Goal: Contribute content: Contribute content

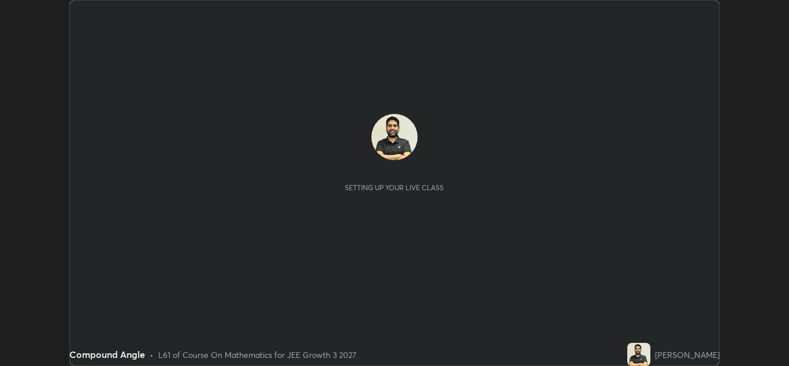
scroll to position [366, 789]
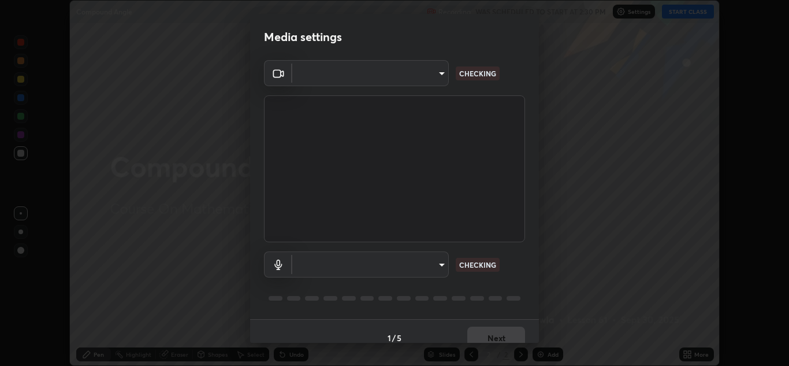
type input "00cb52ea7dbc067a4e9eba70c986ec13a5c87d59f38709f4e6374cce52915b34"
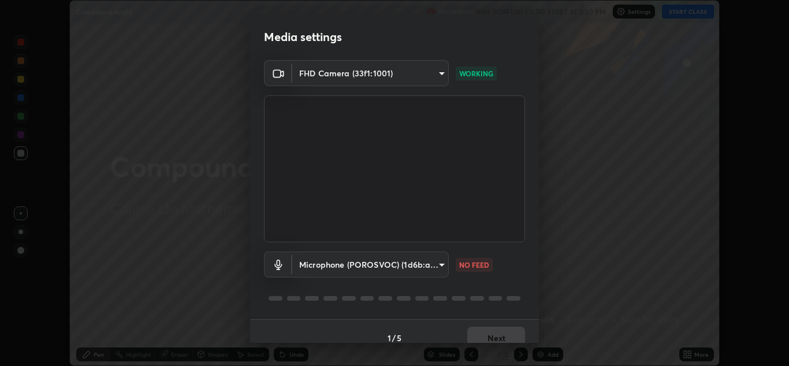
click at [343, 261] on body "Erase all Compound Angle Recording WAS SCHEDULED TO START AT 2:30 PM Settings S…" at bounding box center [394, 183] width 789 height 366
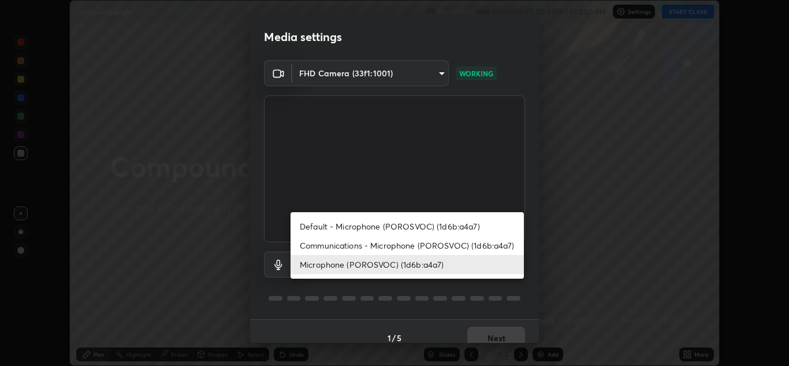
click at [330, 246] on li "Communications - Microphone (POROSVOC) (1d6b:a4a7)" at bounding box center [407, 245] width 233 height 19
type input "communications"
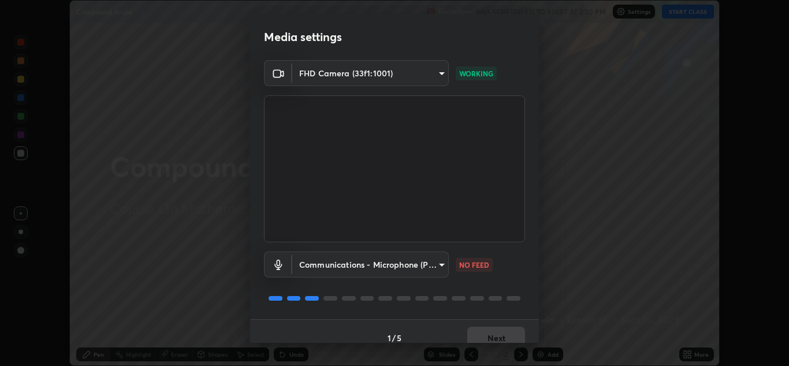
scroll to position [13, 0]
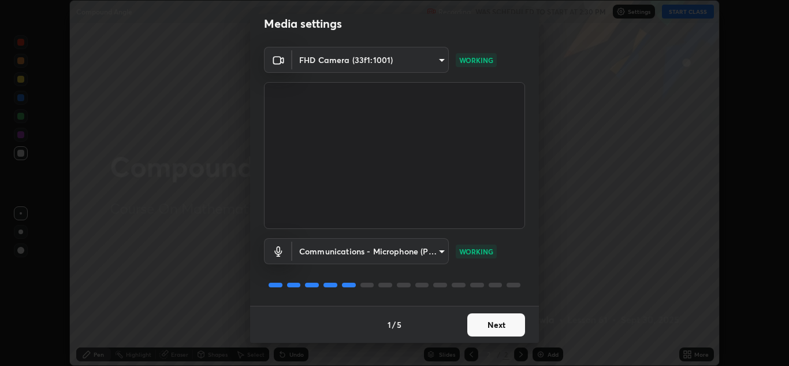
click at [475, 327] on button "Next" at bounding box center [496, 324] width 58 height 23
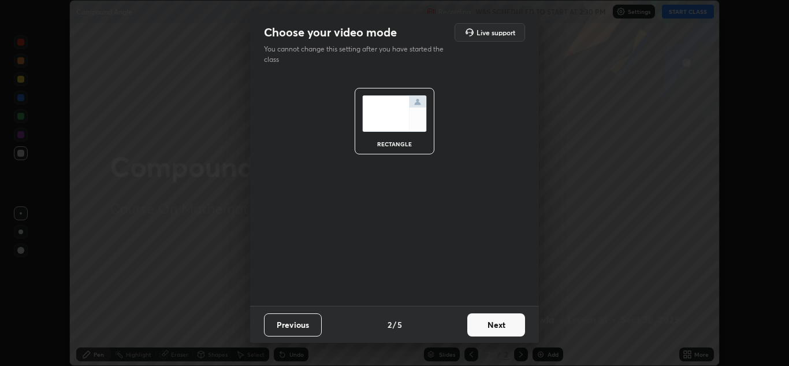
click at [486, 326] on button "Next" at bounding box center [496, 324] width 58 height 23
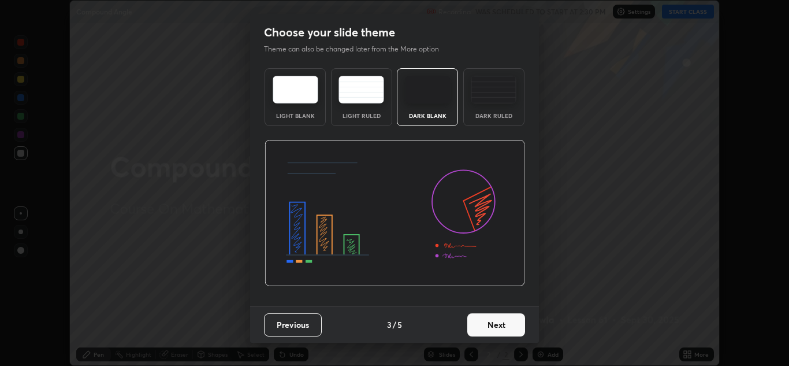
click at [490, 325] on button "Next" at bounding box center [496, 324] width 58 height 23
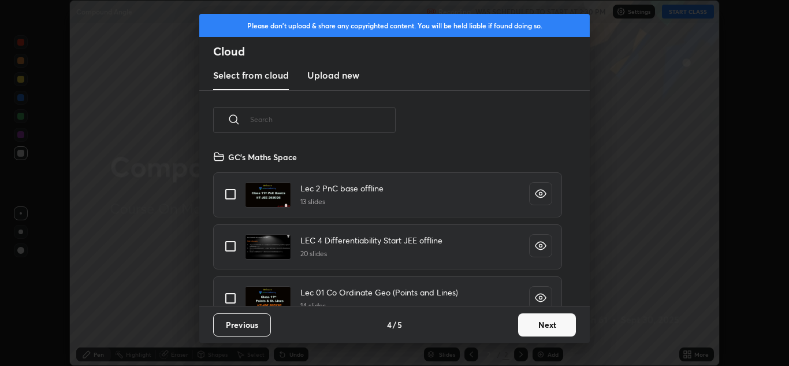
scroll to position [156, 371]
click at [299, 121] on input "text" at bounding box center [323, 119] width 146 height 49
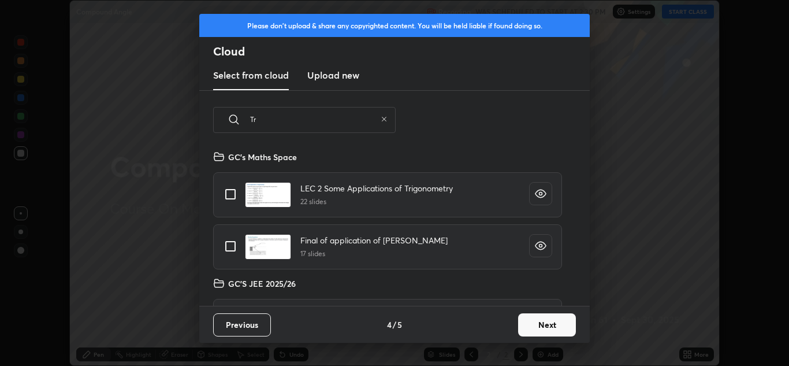
type input "T"
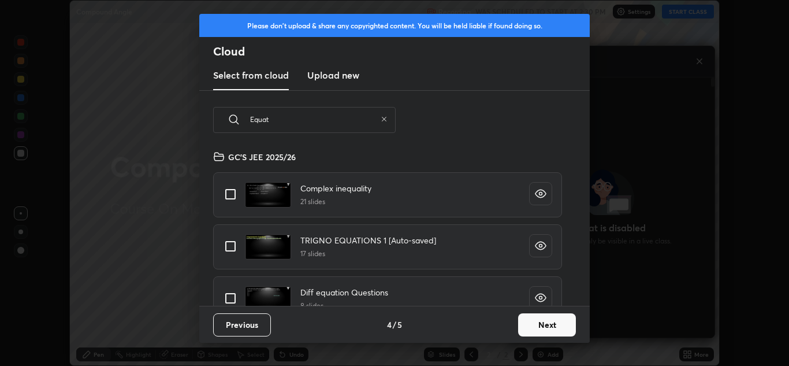
scroll to position [257, 203]
type input "Equati"
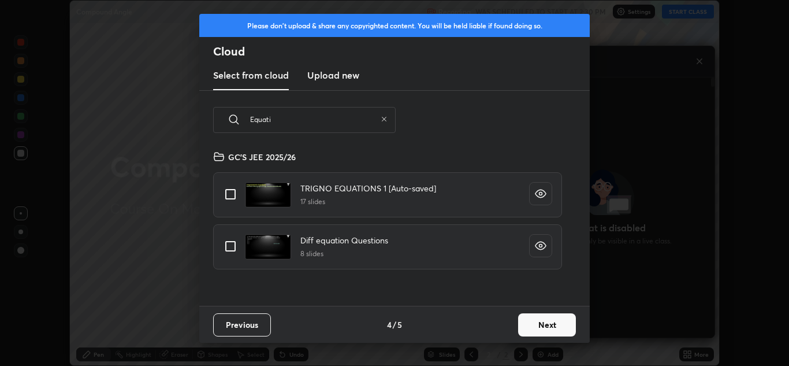
click at [542, 195] on icon "grid" at bounding box center [541, 194] width 12 height 12
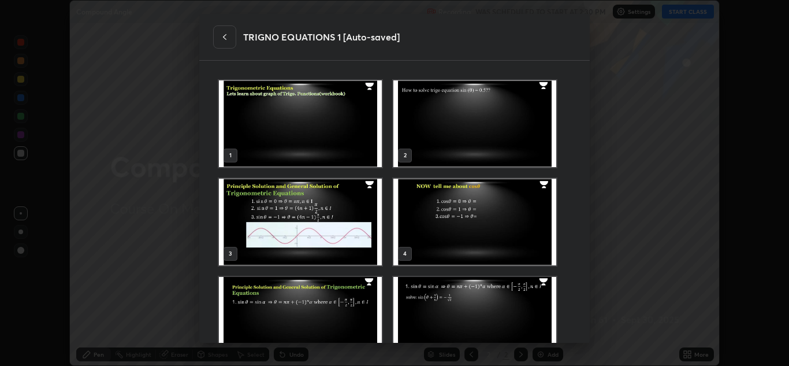
scroll to position [265, 357]
click at [225, 37] on icon at bounding box center [224, 36] width 9 height 9
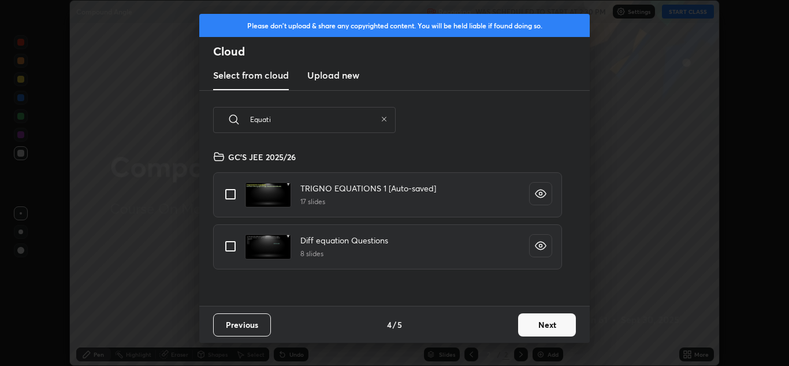
click at [239, 189] on input "grid" at bounding box center [230, 194] width 24 height 24
checkbox input "true"
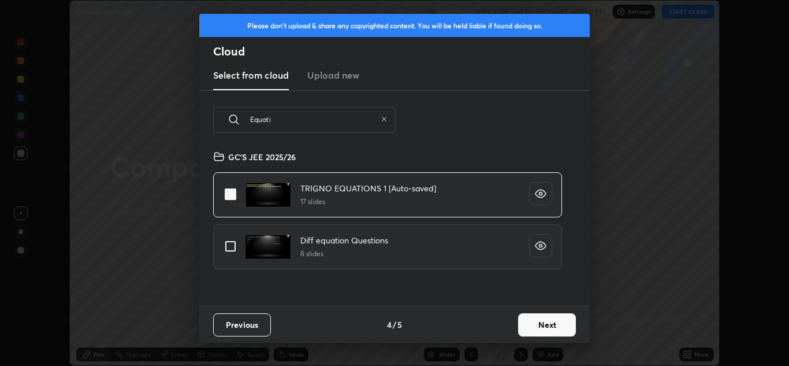
click at [540, 329] on button "Next" at bounding box center [547, 324] width 58 height 23
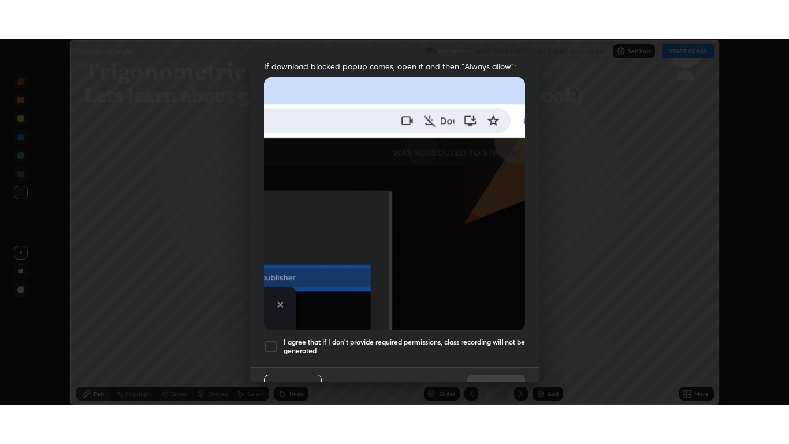
scroll to position [250, 0]
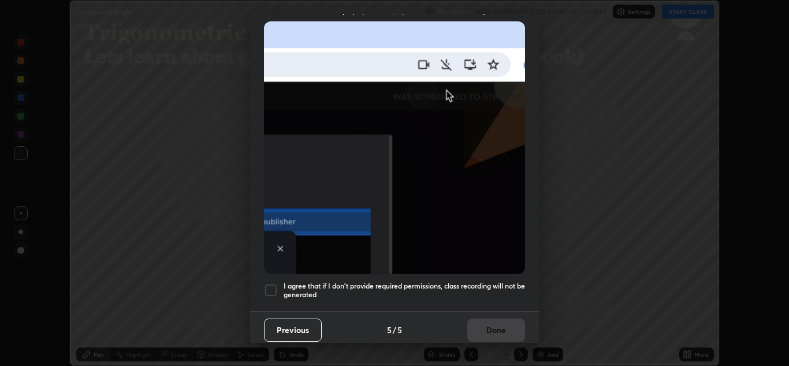
click at [288, 290] on h5 "I agree that if I don't provide required permissions, class recording will not …" at bounding box center [404, 290] width 241 height 18
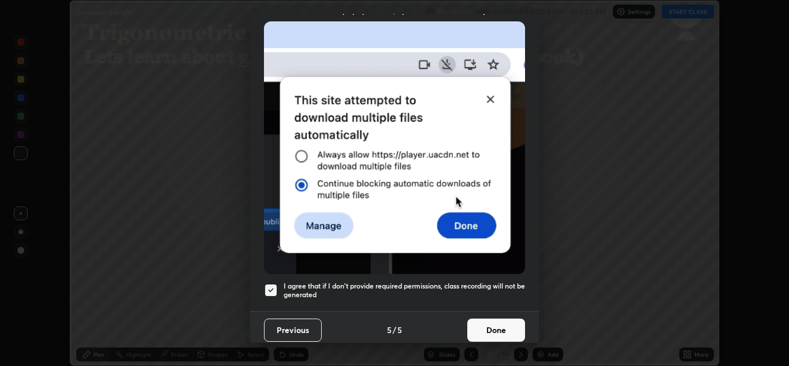
click at [485, 327] on button "Done" at bounding box center [496, 329] width 58 height 23
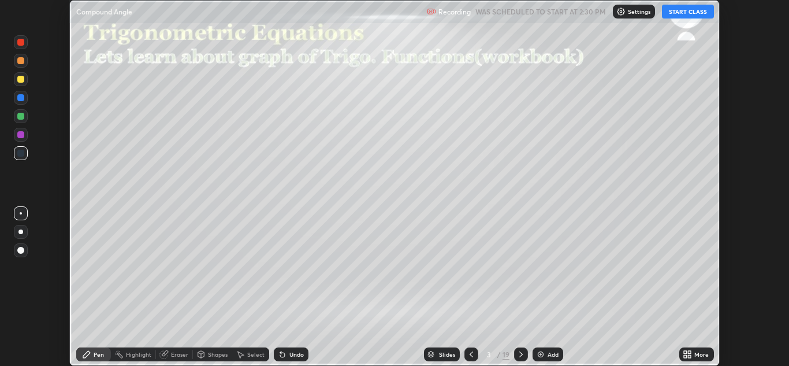
click at [670, 16] on button "START CLASS" at bounding box center [688, 12] width 52 height 14
click at [690, 352] on icon at bounding box center [689, 352] width 3 height 3
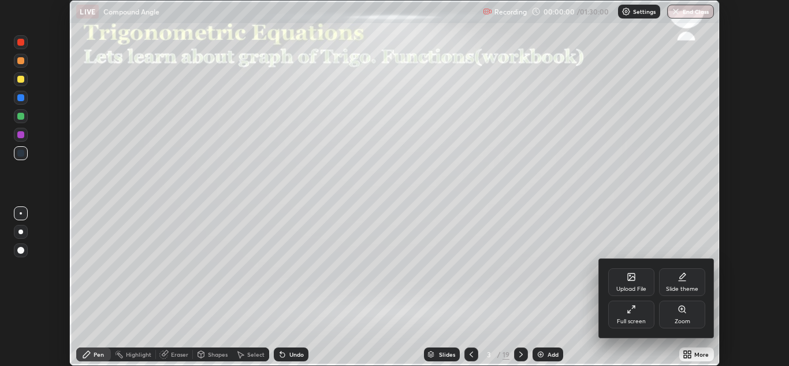
click at [613, 311] on div "Full screen" at bounding box center [631, 314] width 46 height 28
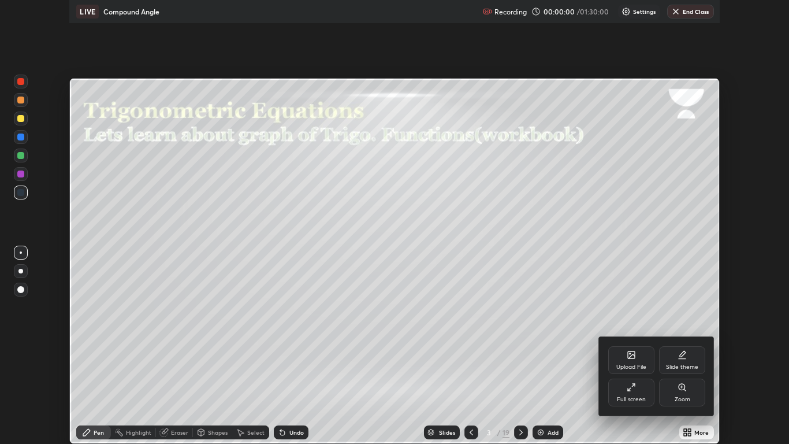
scroll to position [444, 789]
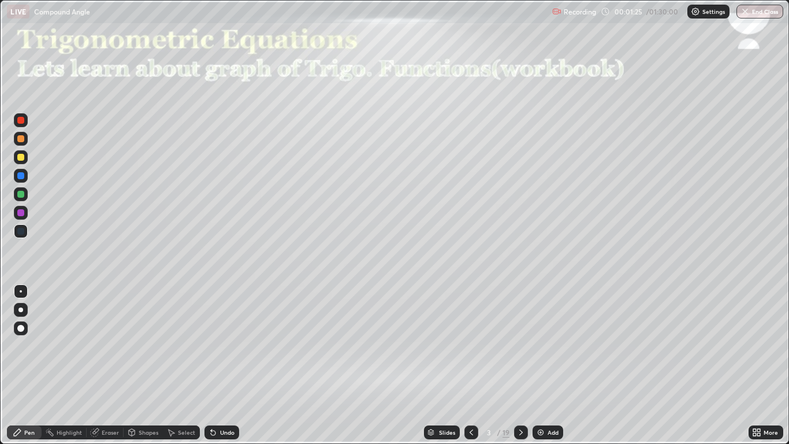
click at [22, 154] on div at bounding box center [20, 157] width 7 height 7
click at [21, 310] on div at bounding box center [20, 309] width 5 height 5
click at [516, 365] on icon at bounding box center [520, 431] width 9 height 9
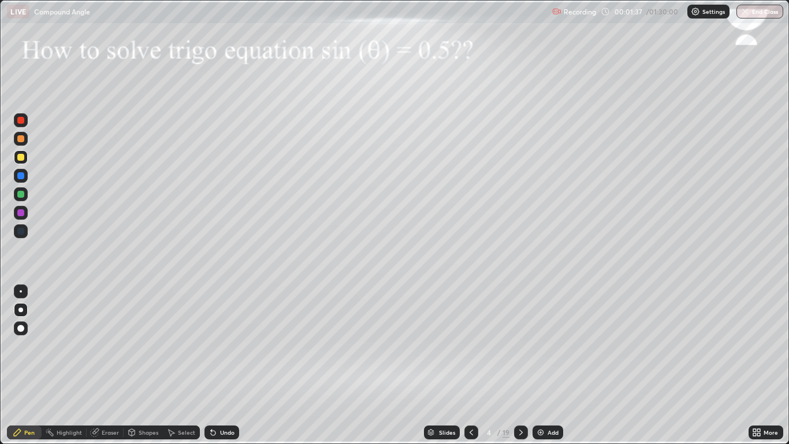
click at [521, 365] on icon at bounding box center [520, 431] width 9 height 9
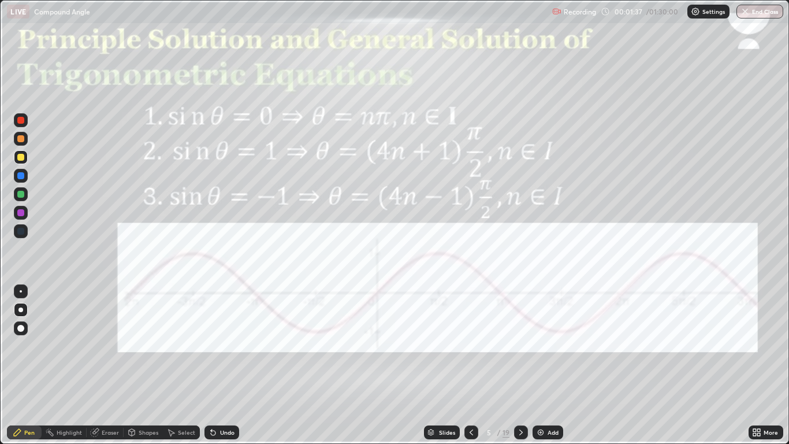
click at [521, 365] on icon at bounding box center [520, 431] width 9 height 9
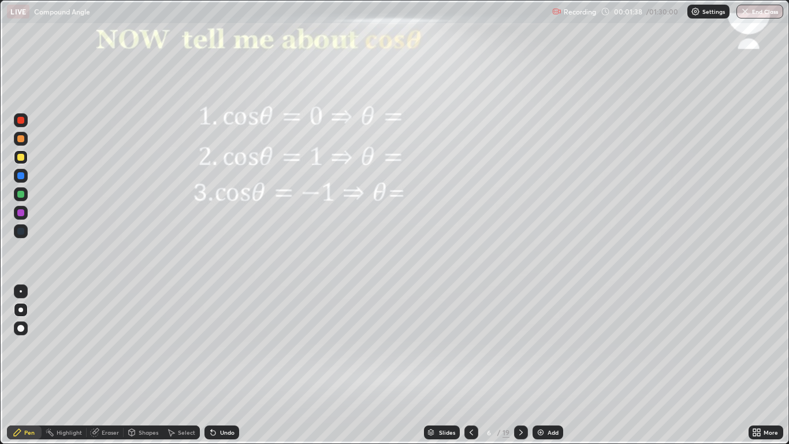
click at [521, 365] on icon at bounding box center [520, 431] width 9 height 9
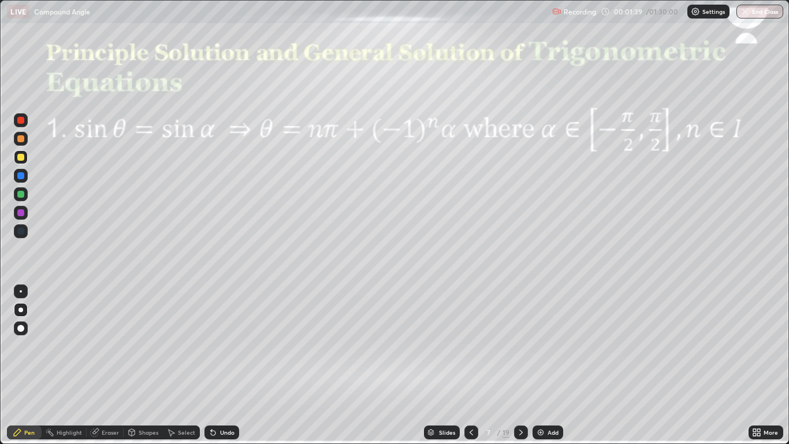
click at [467, 365] on icon at bounding box center [471, 431] width 9 height 9
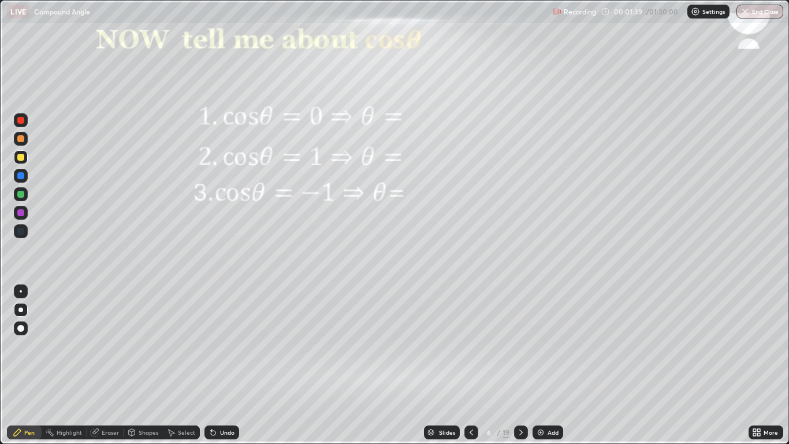
click at [467, 365] on icon at bounding box center [471, 431] width 9 height 9
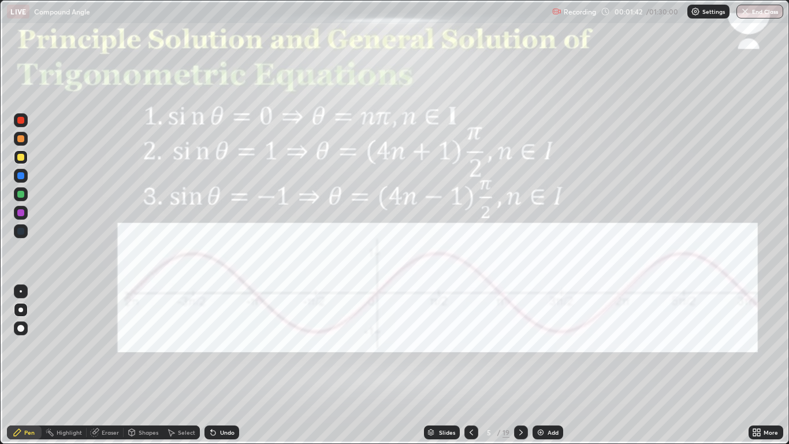
click at [515, 365] on div at bounding box center [521, 432] width 14 height 14
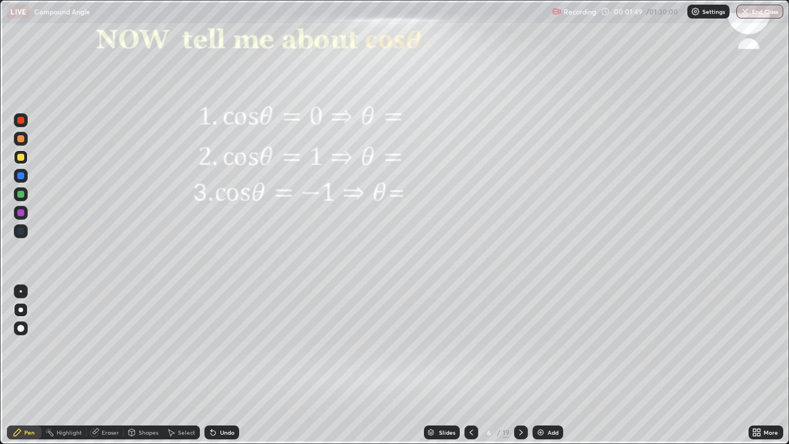
click at [471, 365] on icon at bounding box center [471, 431] width 9 height 9
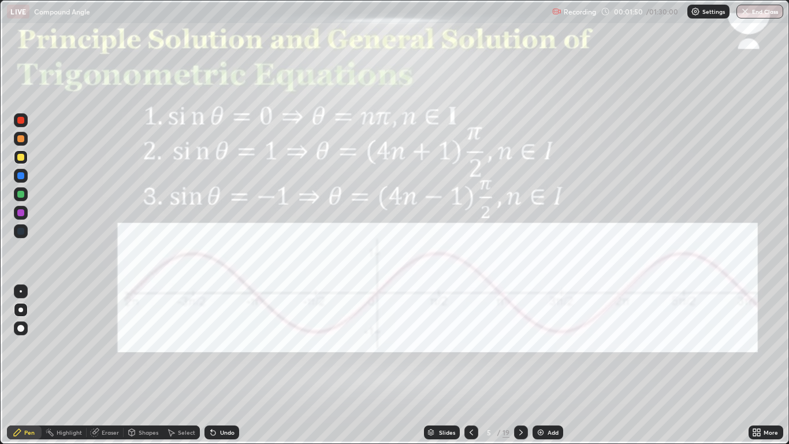
click at [20, 137] on div at bounding box center [20, 138] width 7 height 7
click at [521, 365] on icon at bounding box center [520, 431] width 9 height 9
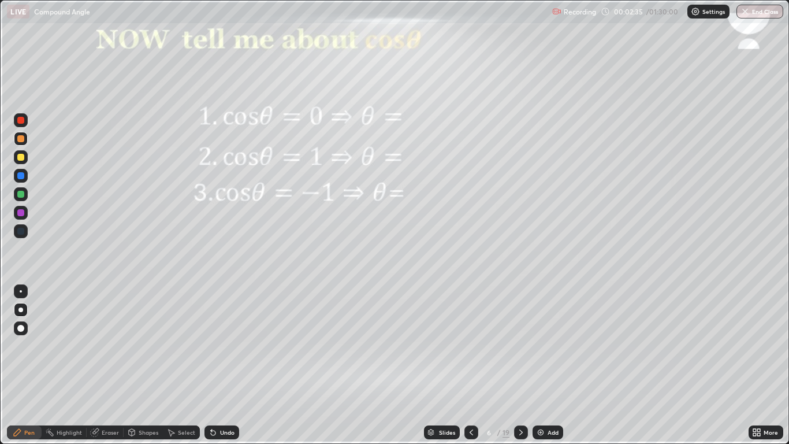
click at [515, 365] on div at bounding box center [521, 432] width 14 height 14
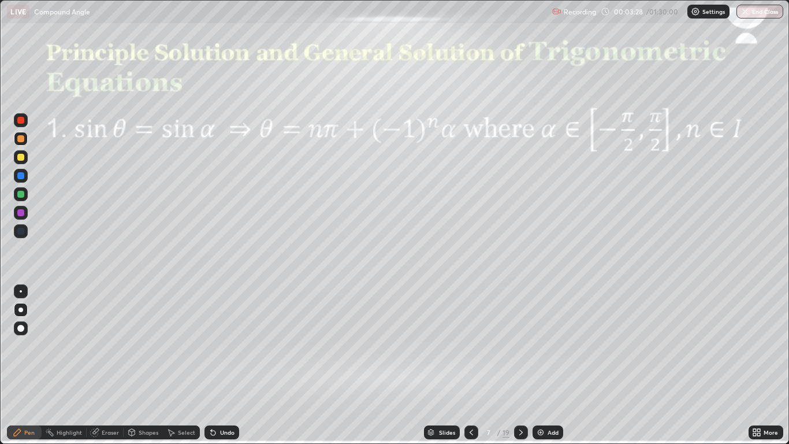
click at [24, 158] on div at bounding box center [20, 157] width 7 height 7
click at [519, 365] on icon at bounding box center [520, 431] width 9 height 9
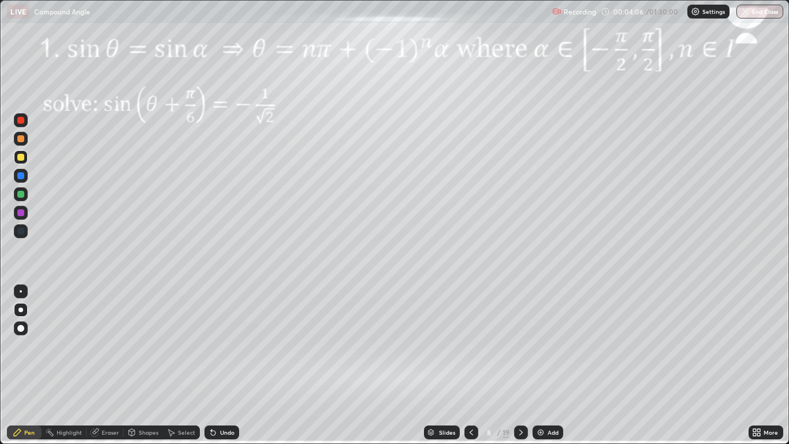
click at [521, 365] on icon at bounding box center [520, 431] width 9 height 9
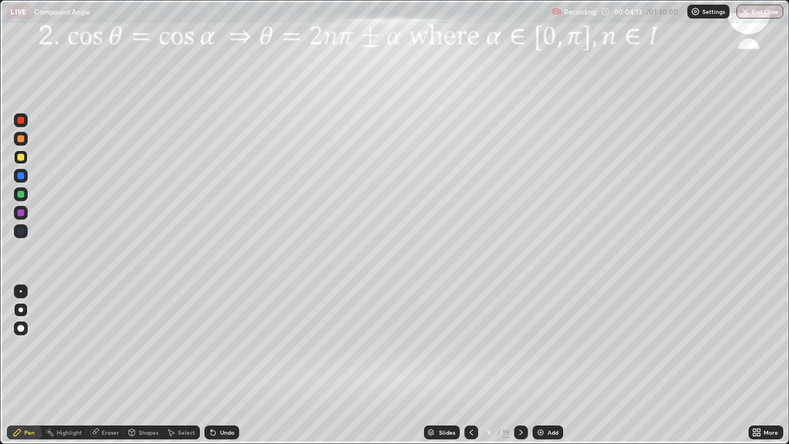
click at [518, 365] on icon at bounding box center [520, 431] width 9 height 9
click at [520, 365] on icon at bounding box center [520, 431] width 9 height 9
click at [516, 365] on icon at bounding box center [520, 431] width 9 height 9
click at [521, 365] on icon at bounding box center [520, 431] width 9 height 9
click at [522, 365] on icon at bounding box center [520, 431] width 9 height 9
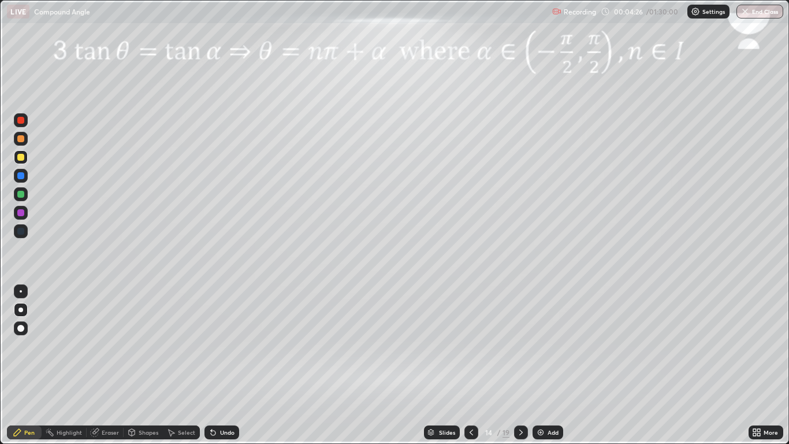
click at [521, 365] on icon at bounding box center [520, 431] width 9 height 9
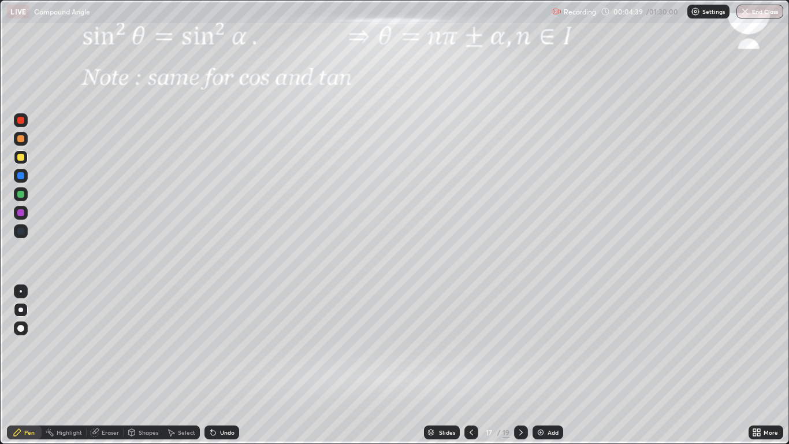
click at [516, 365] on icon at bounding box center [520, 431] width 9 height 9
click at [520, 365] on icon at bounding box center [520, 431] width 9 height 9
click at [760, 365] on icon at bounding box center [758, 434] width 3 height 3
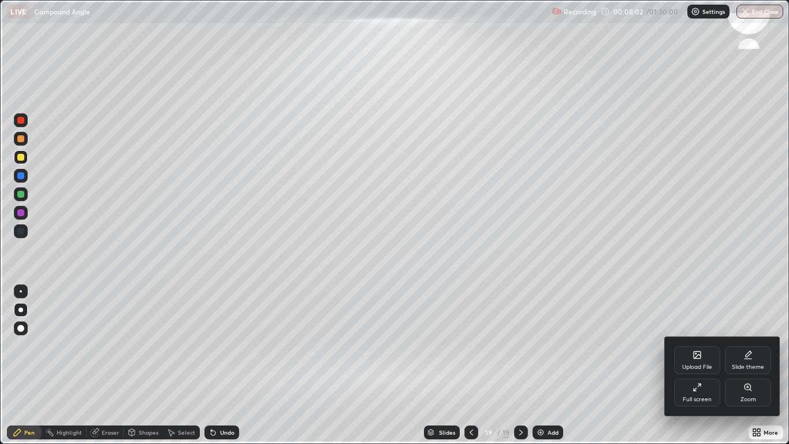
click at [760, 365] on div at bounding box center [394, 222] width 789 height 444
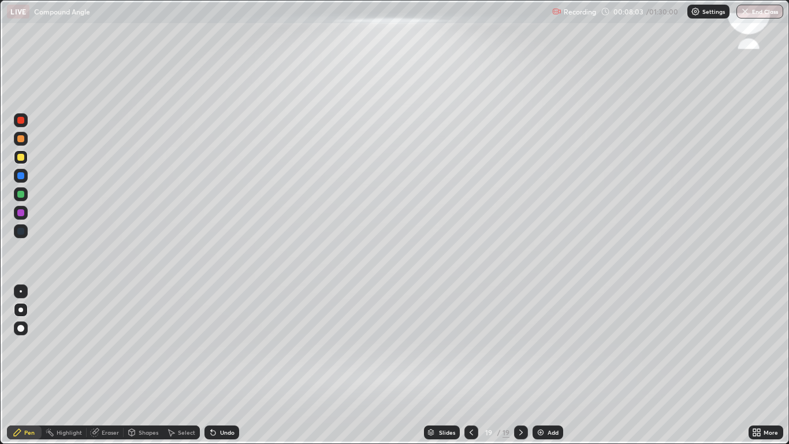
click at [542, 365] on img at bounding box center [540, 431] width 9 height 9
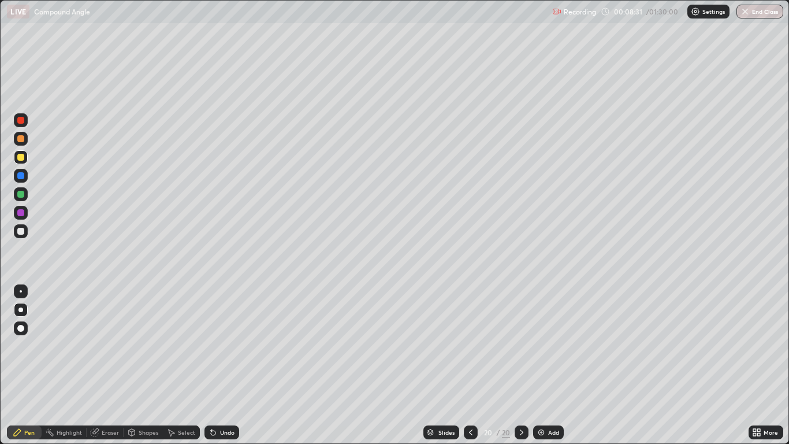
click at [21, 158] on div at bounding box center [20, 157] width 7 height 7
click at [17, 156] on div at bounding box center [20, 157] width 7 height 7
click at [23, 178] on div at bounding box center [20, 175] width 7 height 7
click at [22, 194] on div at bounding box center [20, 194] width 7 height 7
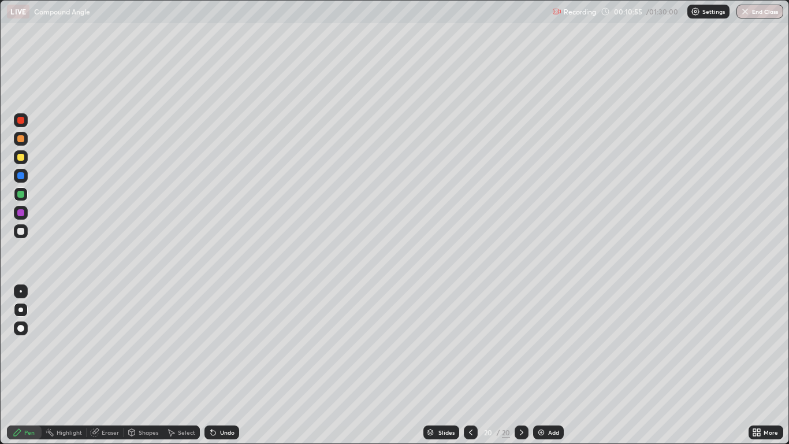
click at [26, 231] on div at bounding box center [21, 231] width 14 height 14
click at [21, 213] on div at bounding box center [20, 212] width 7 height 7
click at [21, 121] on div at bounding box center [20, 120] width 7 height 7
click at [546, 365] on div "Add" at bounding box center [548, 432] width 31 height 14
click at [469, 365] on icon at bounding box center [471, 431] width 9 height 9
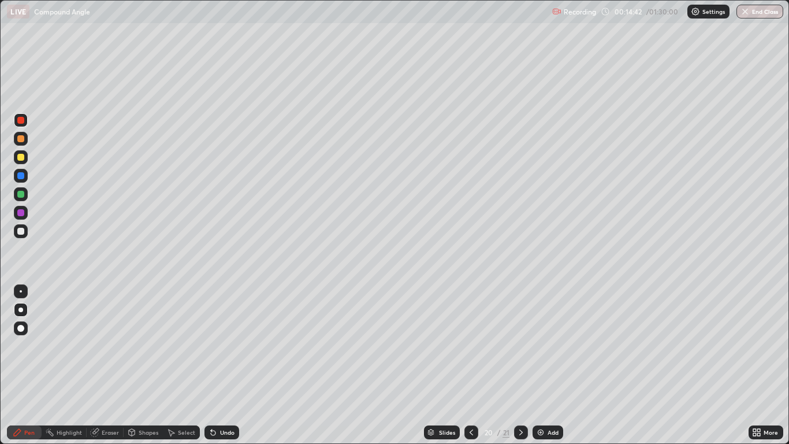
click at [521, 365] on icon at bounding box center [520, 431] width 9 height 9
click at [24, 159] on div at bounding box center [20, 157] width 7 height 7
click at [21, 121] on div at bounding box center [20, 120] width 7 height 7
click at [466, 365] on div at bounding box center [471, 432] width 14 height 14
click at [470, 365] on icon at bounding box center [471, 432] width 3 height 6
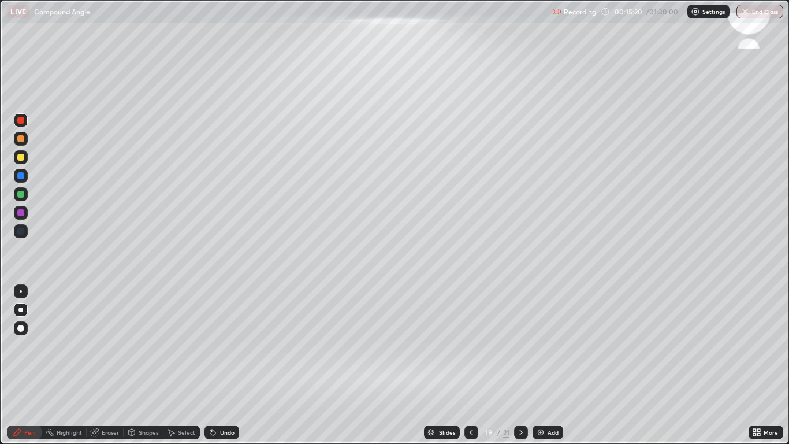
click at [472, 365] on icon at bounding box center [471, 431] width 9 height 9
click at [470, 365] on icon at bounding box center [471, 431] width 9 height 9
click at [521, 365] on icon at bounding box center [520, 431] width 9 height 9
click at [471, 365] on icon at bounding box center [471, 431] width 9 height 9
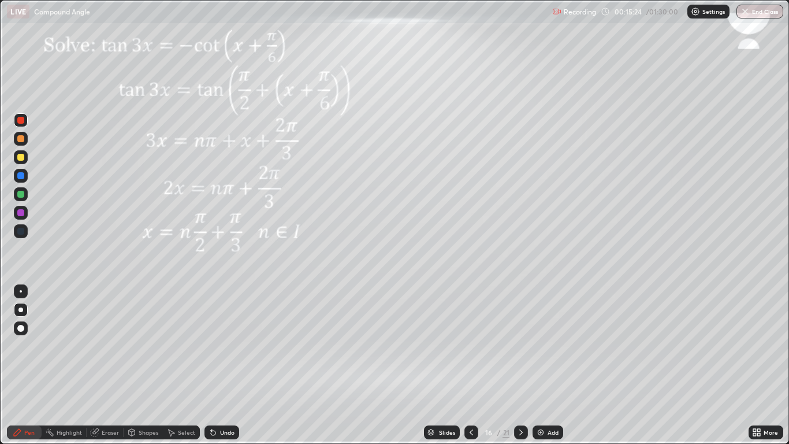
click at [471, 365] on icon at bounding box center [471, 431] width 9 height 9
click at [464, 365] on div at bounding box center [471, 432] width 14 height 14
click at [458, 365] on div "Slides" at bounding box center [442, 432] width 36 height 14
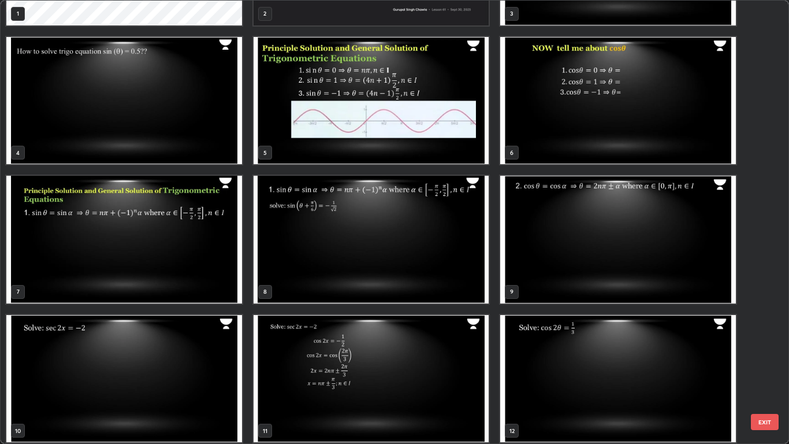
scroll to position [107, 0]
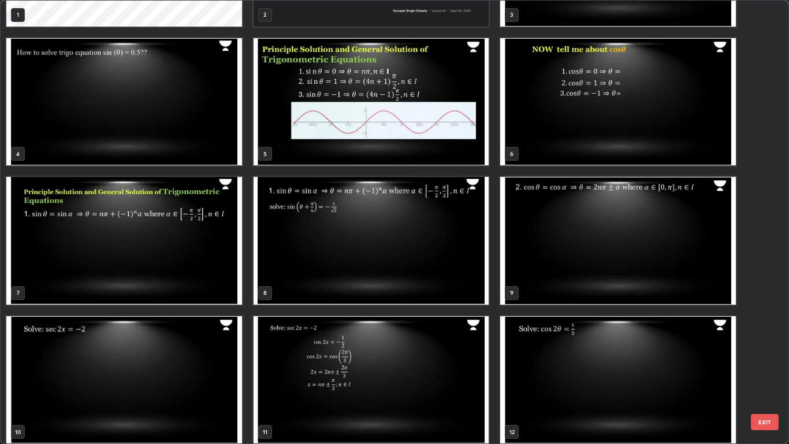
click at [537, 260] on img "grid" at bounding box center [619, 241] width 236 height 128
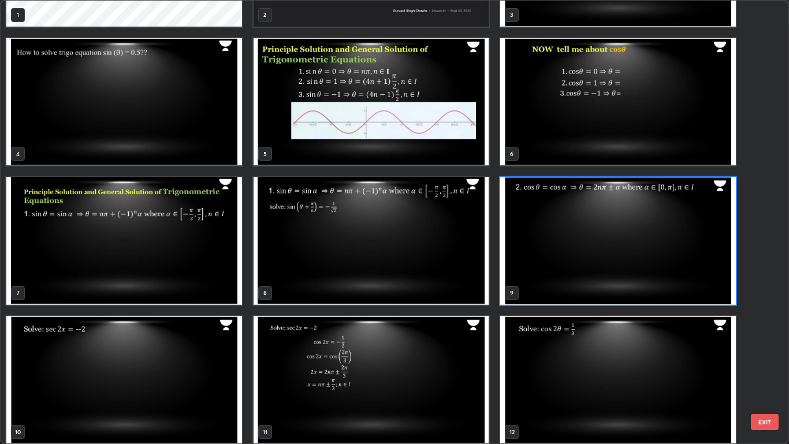
click at [538, 260] on img "grid" at bounding box center [619, 241] width 236 height 128
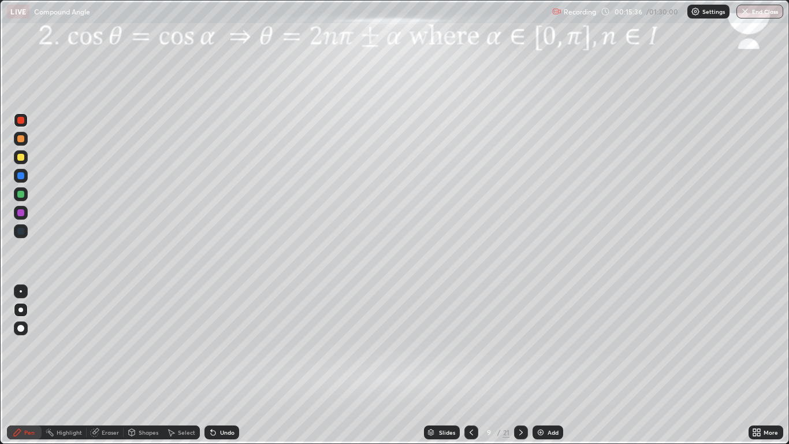
click at [520, 365] on icon at bounding box center [520, 431] width 9 height 9
click at [521, 365] on icon at bounding box center [520, 431] width 9 height 9
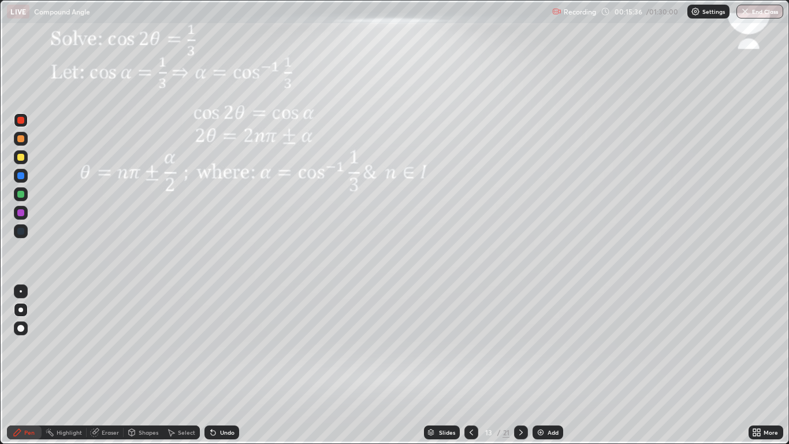
click at [523, 365] on div at bounding box center [521, 432] width 14 height 14
click at [521, 365] on icon at bounding box center [520, 431] width 9 height 9
click at [526, 365] on div at bounding box center [521, 432] width 14 height 14
click at [525, 365] on icon at bounding box center [520, 431] width 9 height 9
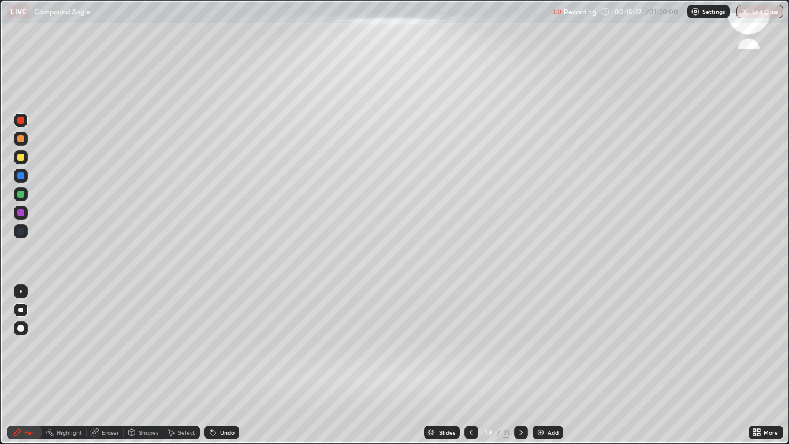
click at [521, 365] on icon at bounding box center [520, 431] width 9 height 9
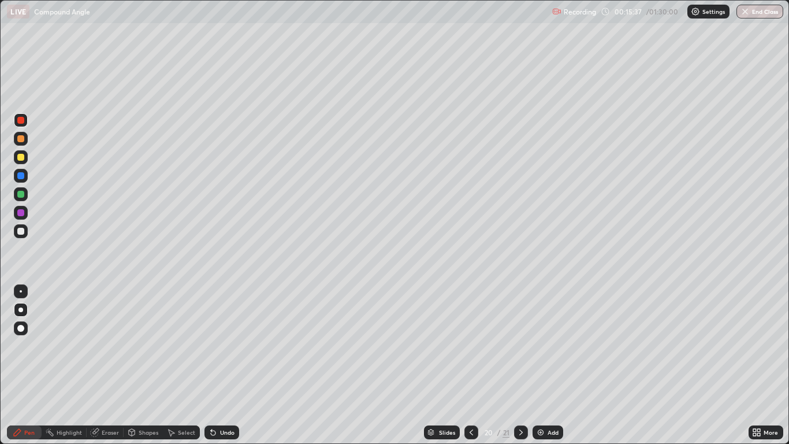
click at [521, 365] on icon at bounding box center [520, 431] width 9 height 9
click at [20, 194] on div at bounding box center [20, 194] width 7 height 7
click at [19, 235] on div at bounding box center [21, 231] width 14 height 14
click at [232, 365] on div "Undo" at bounding box center [222, 432] width 35 height 14
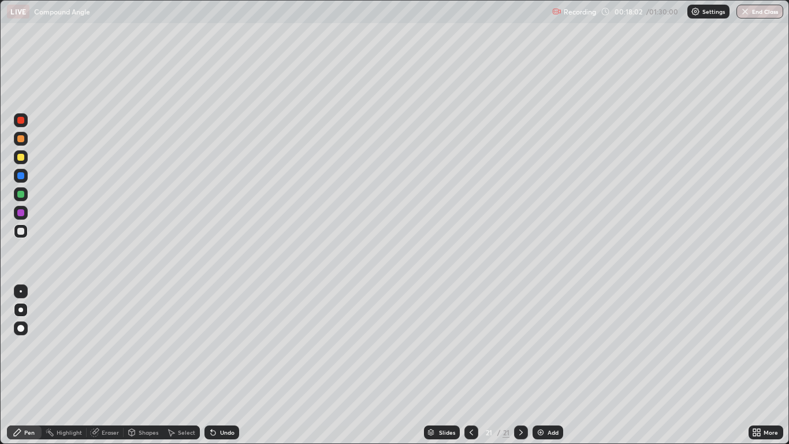
click at [228, 365] on div "Undo" at bounding box center [222, 432] width 35 height 14
click at [465, 365] on div at bounding box center [471, 432] width 14 height 14
click at [458, 365] on div "Slides" at bounding box center [442, 432] width 36 height 14
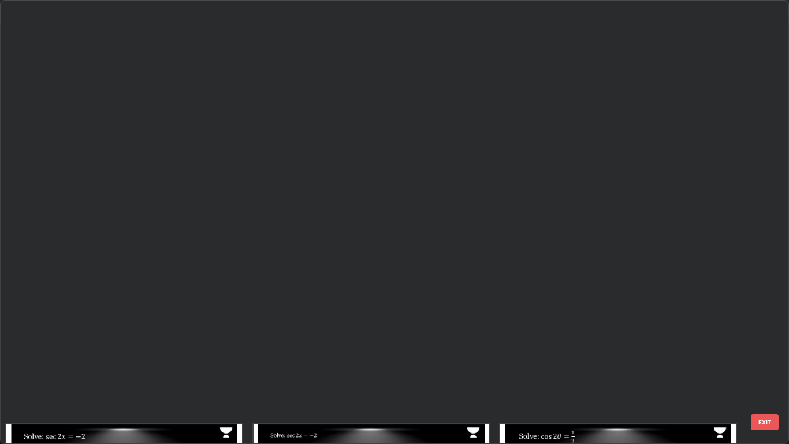
scroll to position [439, 782]
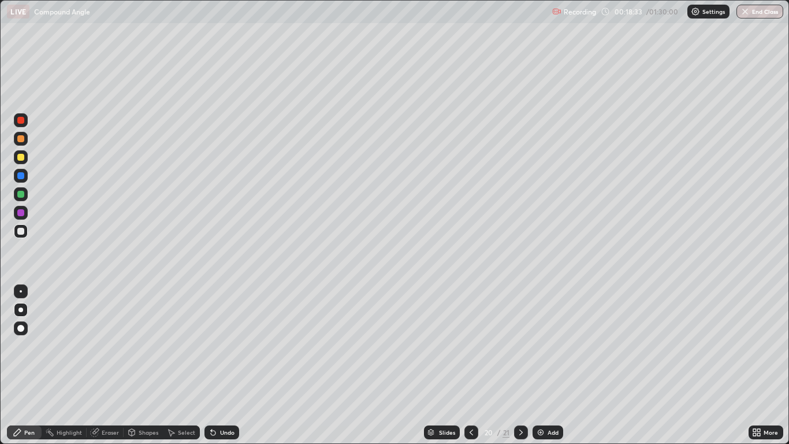
click at [18, 159] on div at bounding box center [20, 157] width 7 height 7
click at [521, 365] on icon at bounding box center [520, 431] width 9 height 9
click at [469, 365] on icon at bounding box center [471, 431] width 9 height 9
click at [515, 365] on div at bounding box center [521, 432] width 14 height 14
click at [542, 365] on img at bounding box center [540, 431] width 9 height 9
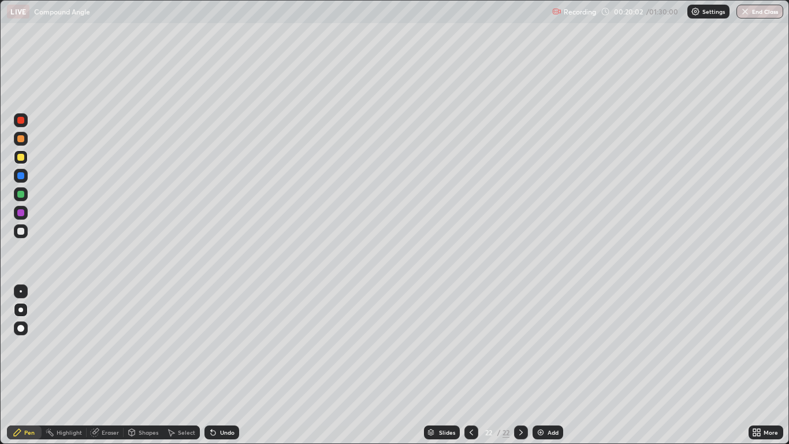
click at [18, 159] on div at bounding box center [20, 157] width 7 height 7
click at [15, 194] on div at bounding box center [21, 194] width 14 height 14
click at [25, 234] on div at bounding box center [21, 231] width 14 height 14
click at [23, 158] on div at bounding box center [20, 157] width 7 height 7
click at [22, 123] on div at bounding box center [20, 120] width 7 height 7
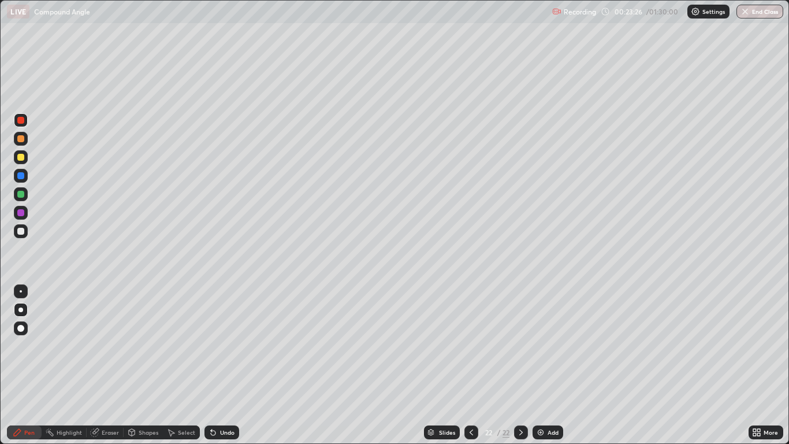
click at [20, 157] on div at bounding box center [20, 157] width 7 height 7
click at [25, 120] on div at bounding box center [21, 120] width 14 height 14
click at [23, 235] on div at bounding box center [21, 231] width 14 height 14
click at [27, 192] on div at bounding box center [21, 194] width 14 height 14
click at [179, 365] on div "Select" at bounding box center [186, 432] width 17 height 6
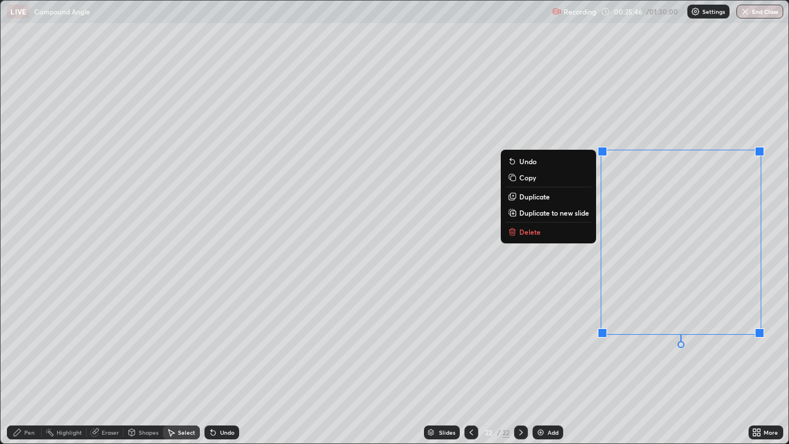
click at [576, 214] on p "Duplicate to new slide" at bounding box center [554, 212] width 70 height 9
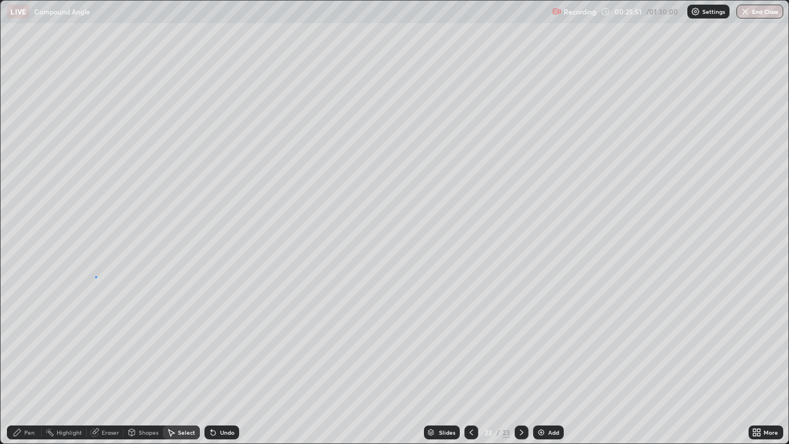
click at [96, 277] on div "0 ° Undo Copy Duplicate Duplicate to new slide Delete" at bounding box center [394, 222] width 787 height 443
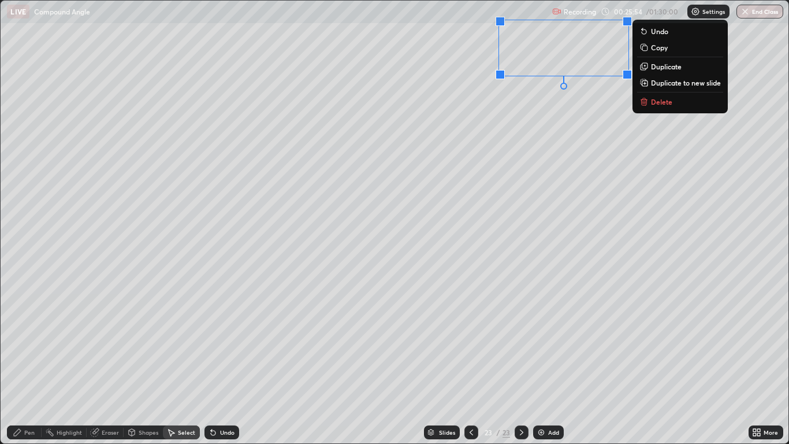
click at [25, 365] on div "Pen" at bounding box center [29, 432] width 10 height 6
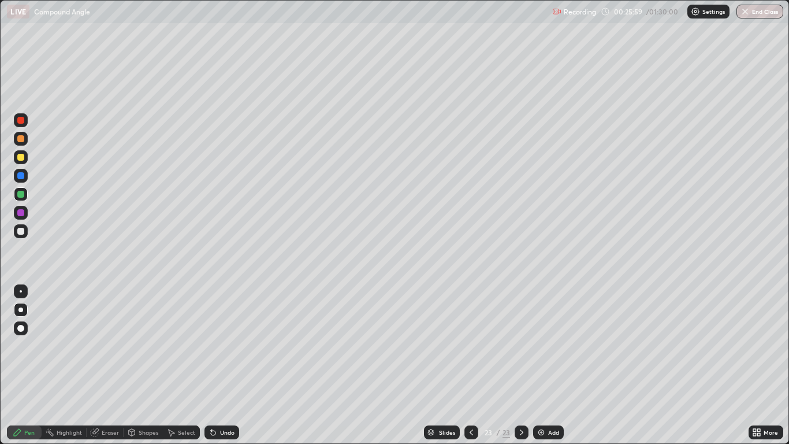
click at [183, 365] on div "Select" at bounding box center [186, 432] width 17 height 6
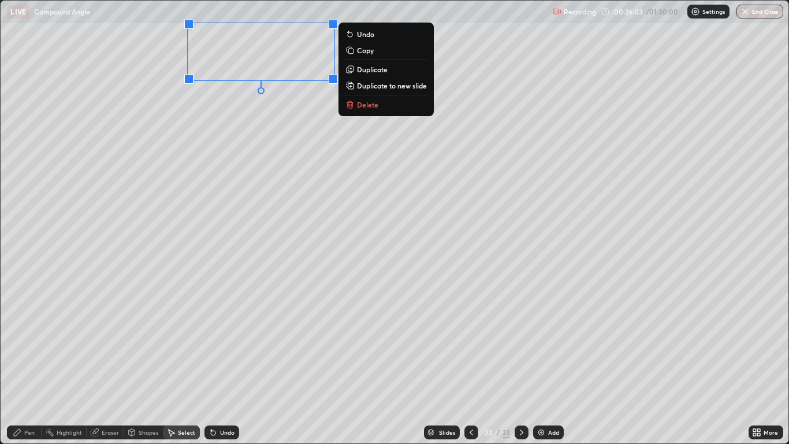
click at [33, 365] on div "Pen" at bounding box center [29, 432] width 10 height 6
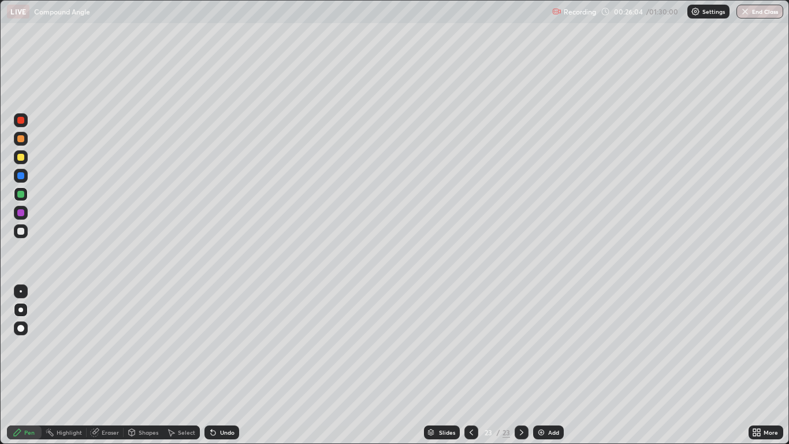
click at [21, 119] on div at bounding box center [20, 120] width 7 height 7
click at [215, 365] on icon at bounding box center [213, 431] width 9 height 9
click at [174, 365] on icon at bounding box center [170, 431] width 9 height 9
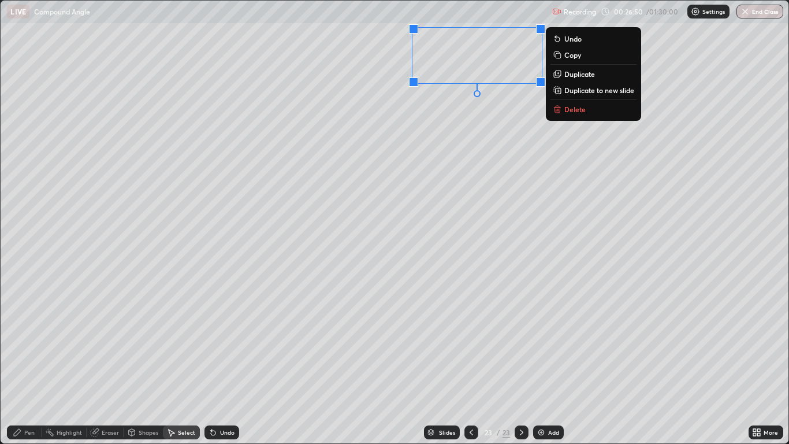
click at [32, 365] on div "Pen" at bounding box center [24, 432] width 35 height 14
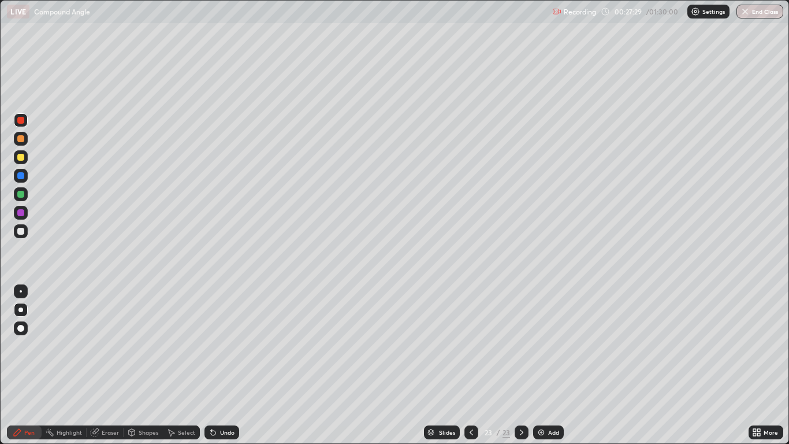
click at [107, 365] on div "Eraser" at bounding box center [105, 432] width 37 height 14
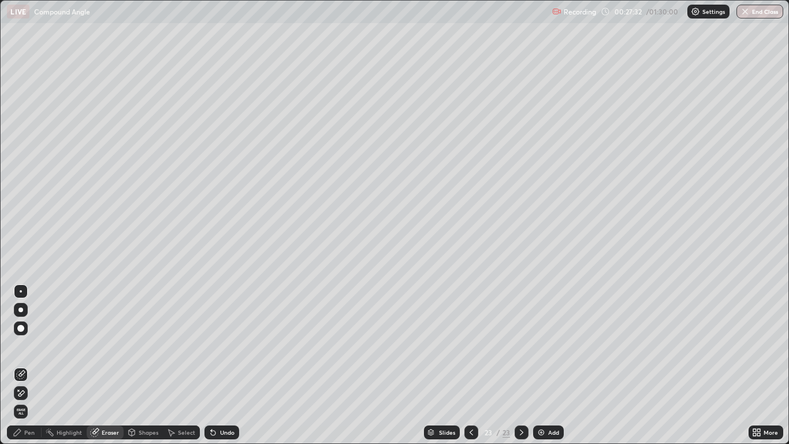
click at [23, 365] on div "Pen" at bounding box center [24, 432] width 35 height 14
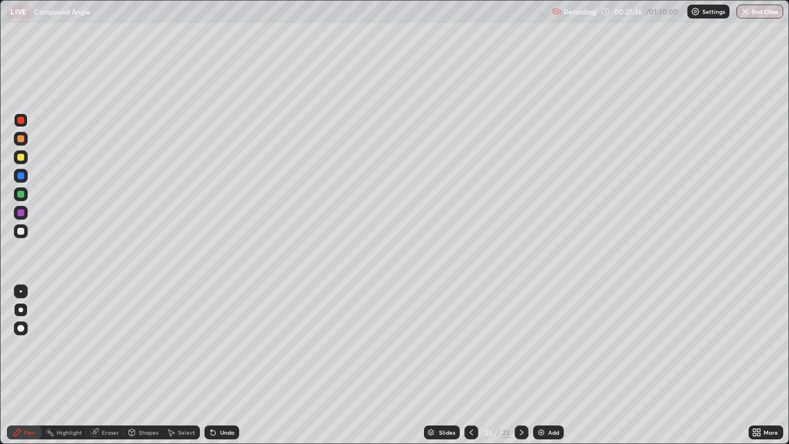
click at [148, 365] on div "Shapes" at bounding box center [149, 432] width 20 height 6
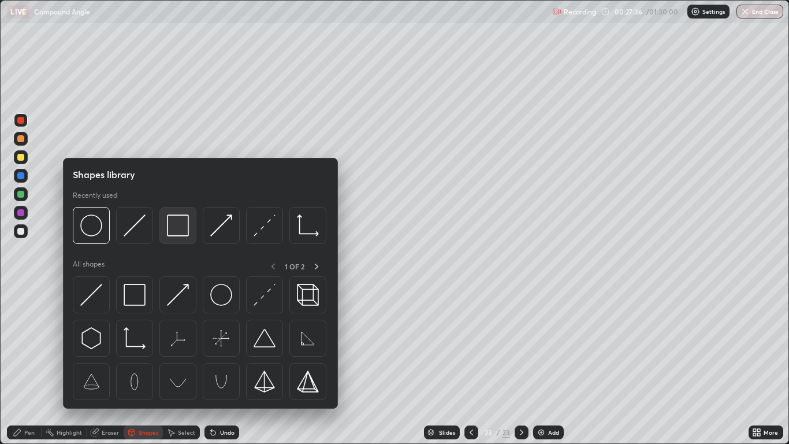
click at [176, 228] on img at bounding box center [178, 225] width 22 height 22
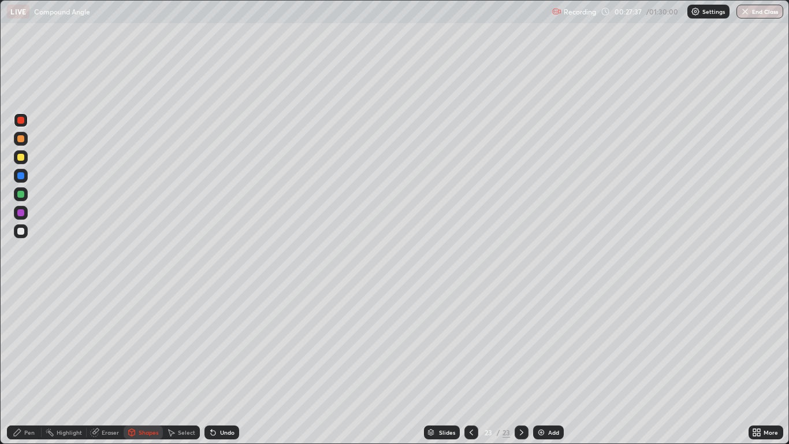
click at [20, 137] on div at bounding box center [20, 138] width 7 height 7
click at [470, 365] on icon at bounding box center [471, 431] width 9 height 9
click at [521, 365] on icon at bounding box center [521, 431] width 9 height 9
